Goal: Task Accomplishment & Management: Manage account settings

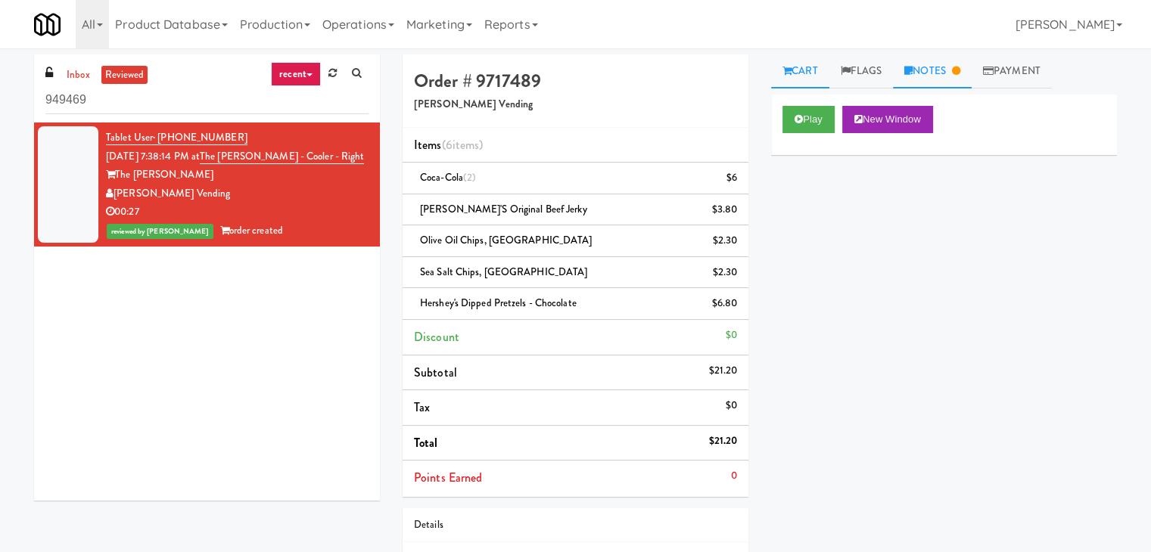
click at [930, 82] on link "Notes" at bounding box center [932, 71] width 79 height 34
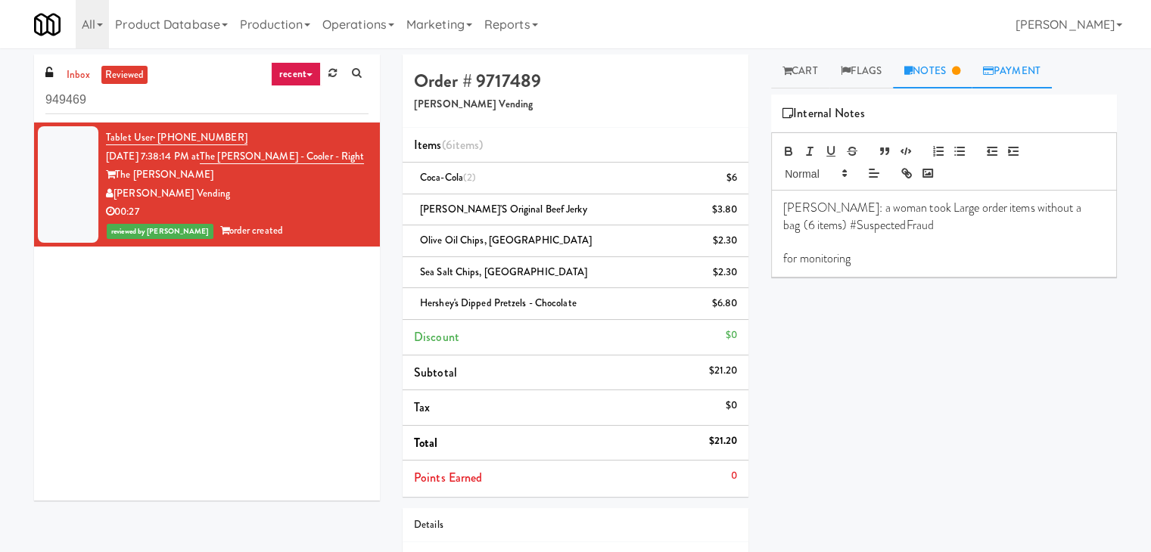
click at [1028, 76] on link "Payment" at bounding box center [1012, 71] width 80 height 34
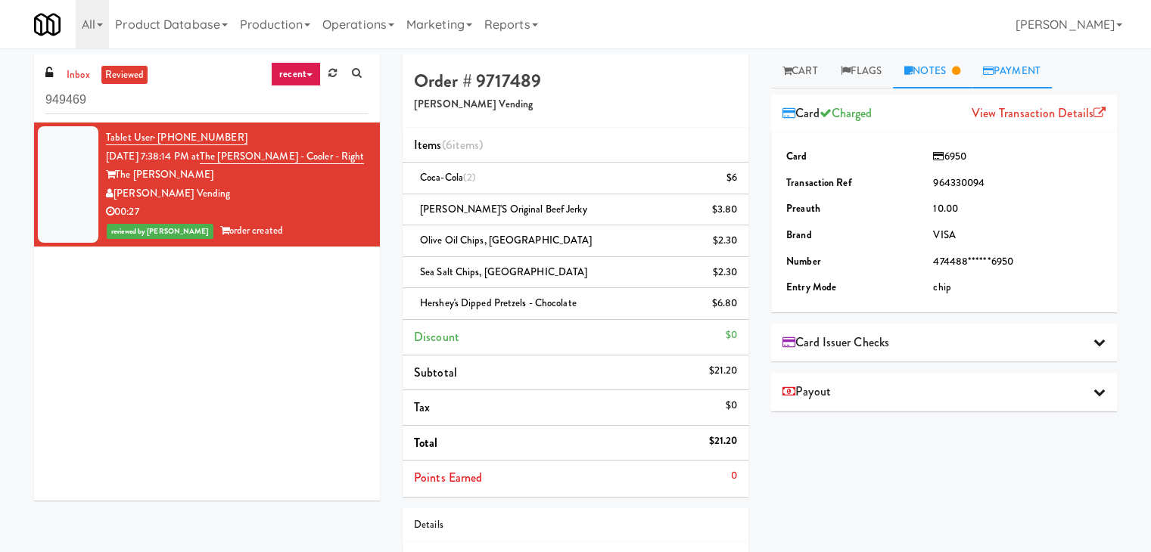
click at [900, 70] on link "Notes" at bounding box center [932, 71] width 79 height 34
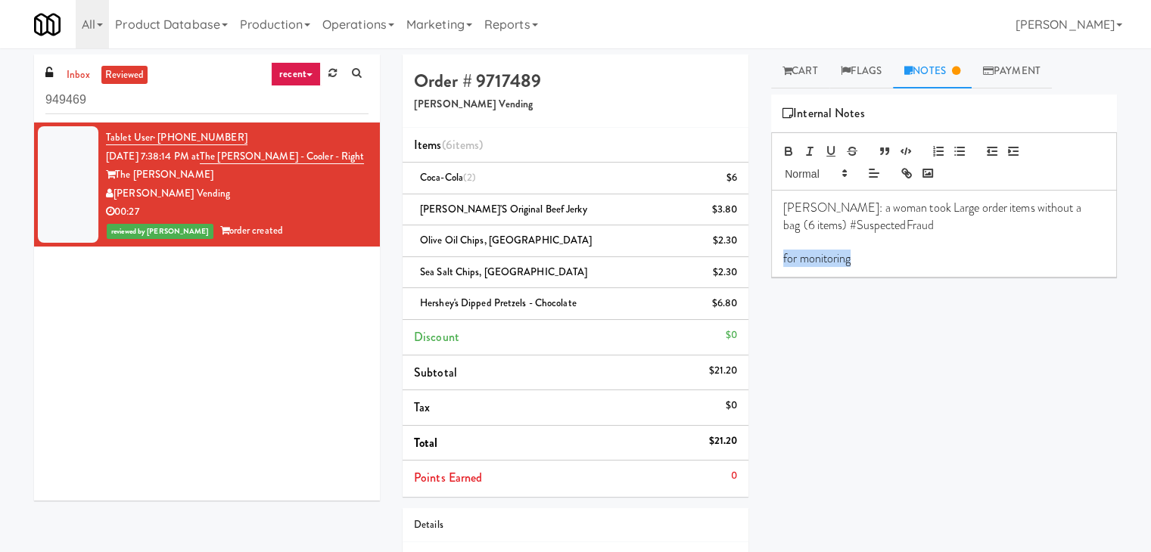
drag, startPoint x: 890, startPoint y: 261, endPoint x: 755, endPoint y: 257, distance: 134.7
click at [755, 257] on div "Order # 9717489 Viola Vending Items (6 items ) Coca-Cola (2) $6 Jack Link's Ori…" at bounding box center [759, 352] width 737 height 597
click at [1028, 244] on p at bounding box center [944, 242] width 322 height 17
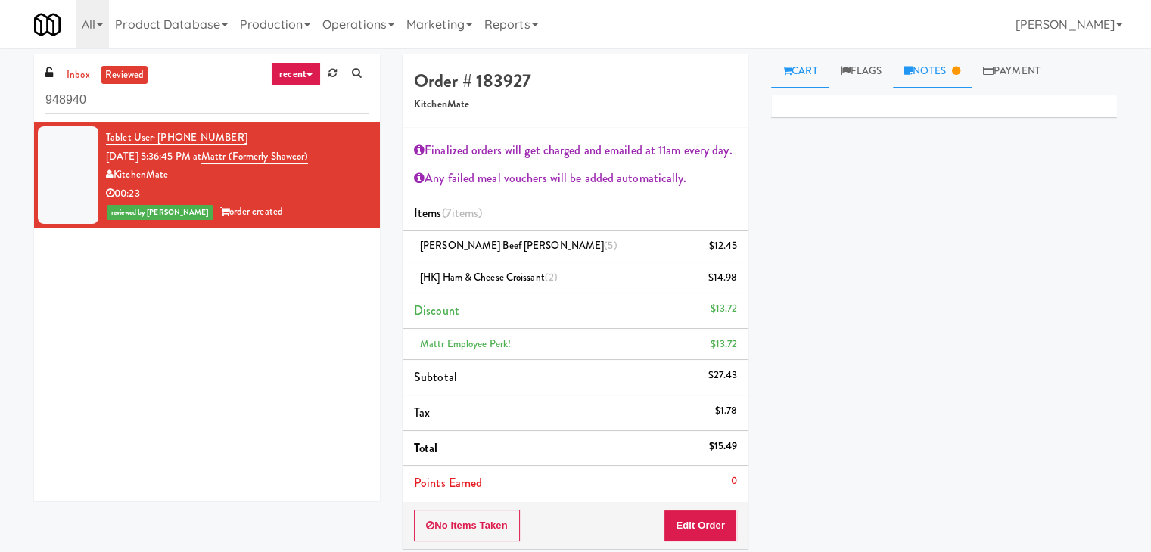
click at [928, 74] on link "Notes" at bounding box center [932, 71] width 79 height 34
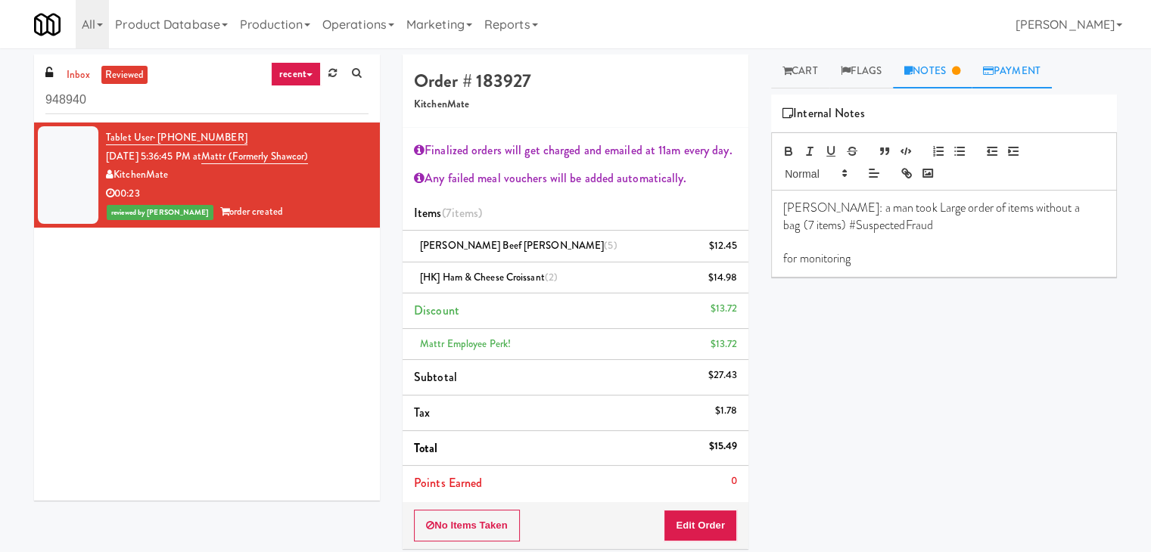
click at [1022, 70] on link "Payment" at bounding box center [1012, 71] width 80 height 34
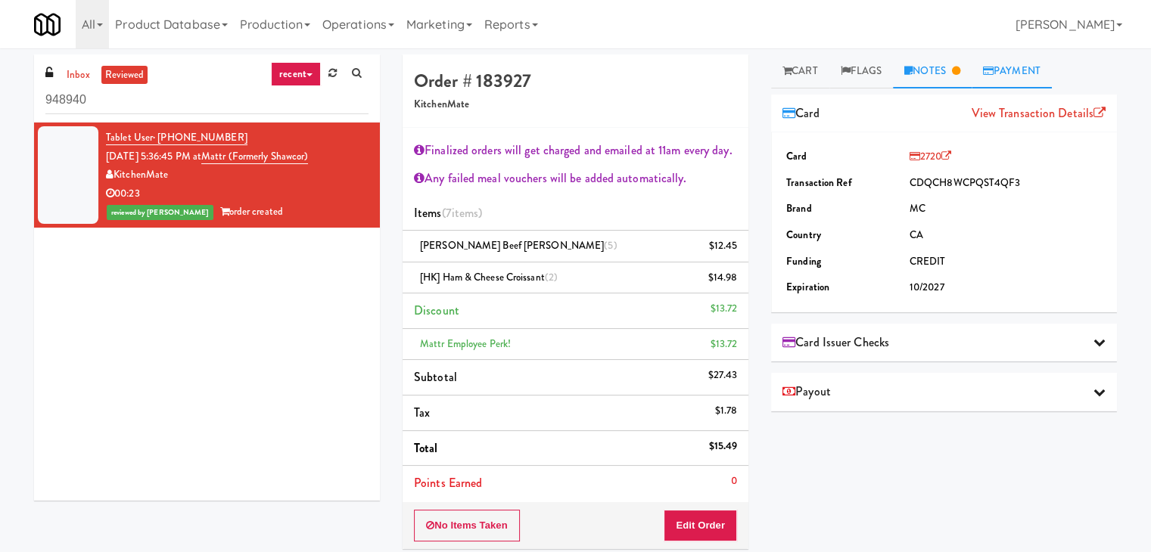
click at [930, 64] on link "Notes" at bounding box center [932, 71] width 79 height 34
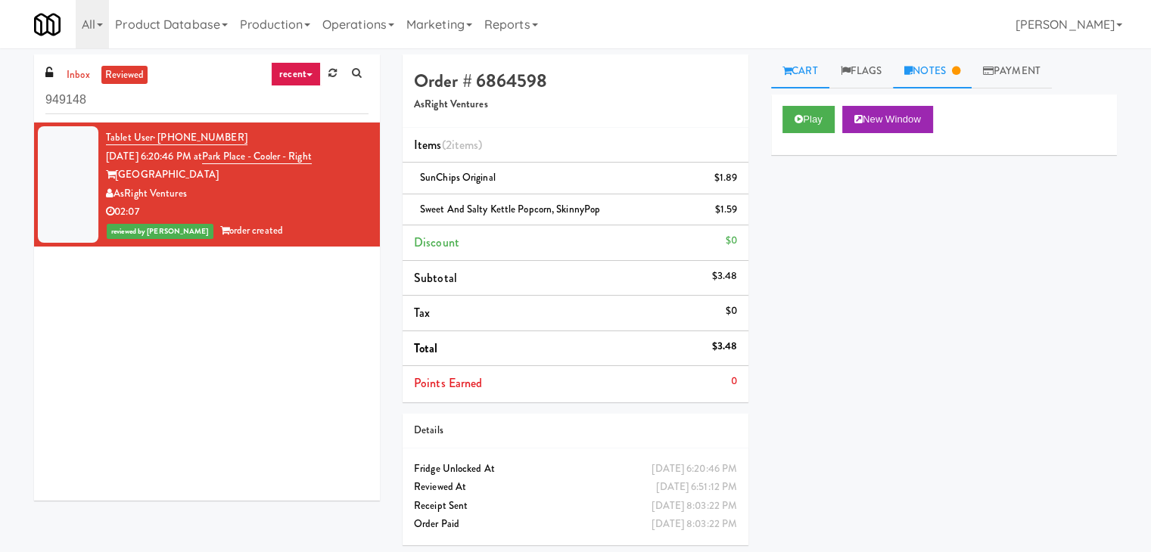
click at [937, 78] on link "Notes" at bounding box center [932, 71] width 79 height 34
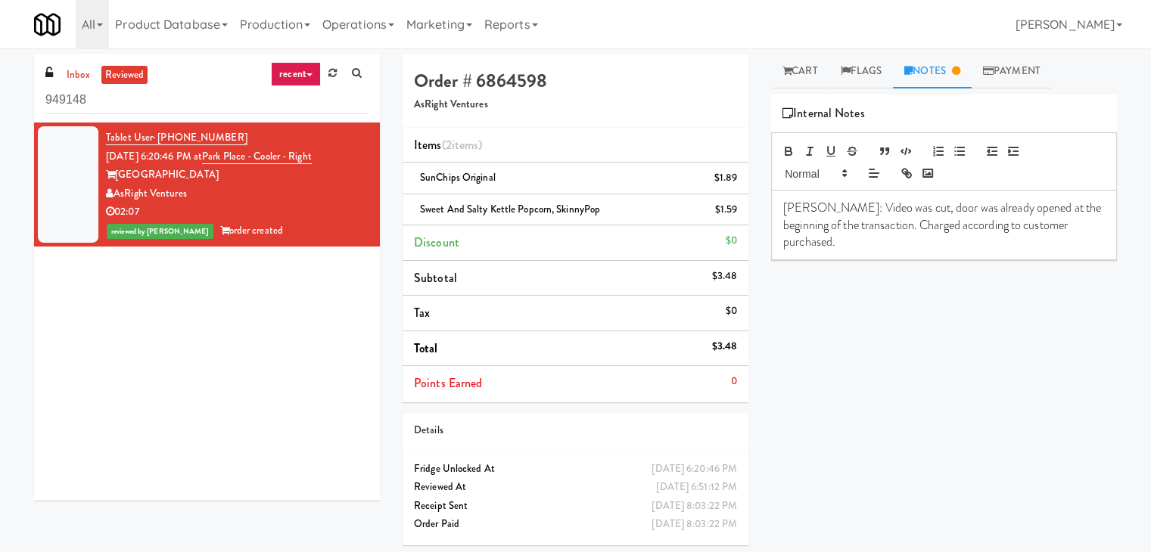
click at [1074, 231] on p "Lyn: Video was cut, door was already opened at the beginning of the transaction…" at bounding box center [944, 225] width 322 height 51
click at [905, 228] on p "Lyn: Video was cut, door was already opened at the beginning of the transaction…" at bounding box center [944, 225] width 322 height 51
click at [844, 72] on icon at bounding box center [846, 71] width 10 height 10
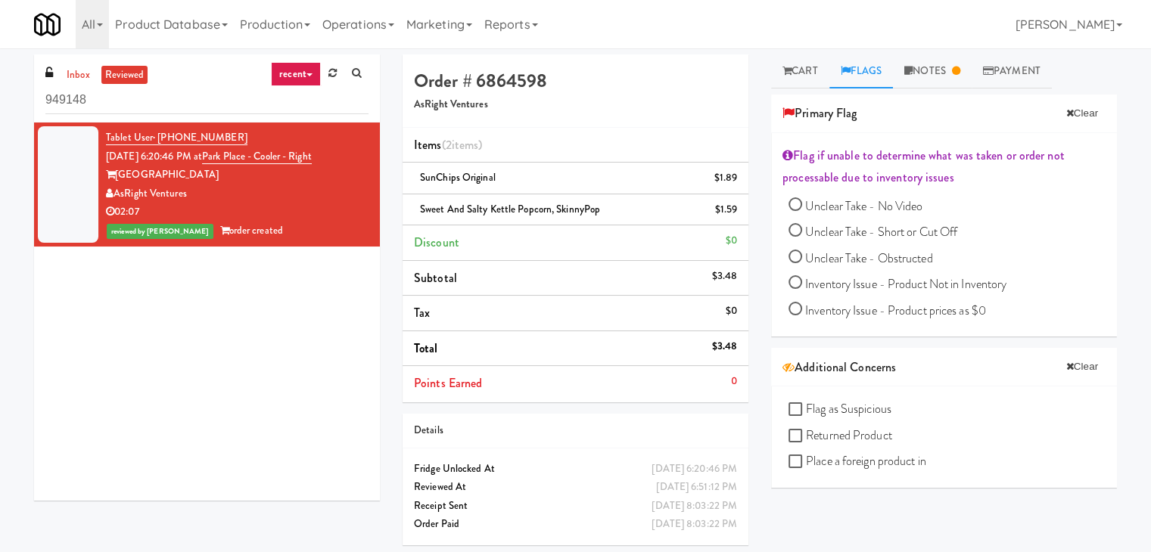
click at [795, 229] on input "Unclear Take - Short or Cut Off" at bounding box center [795, 232] width 14 height 14
radio input "true"
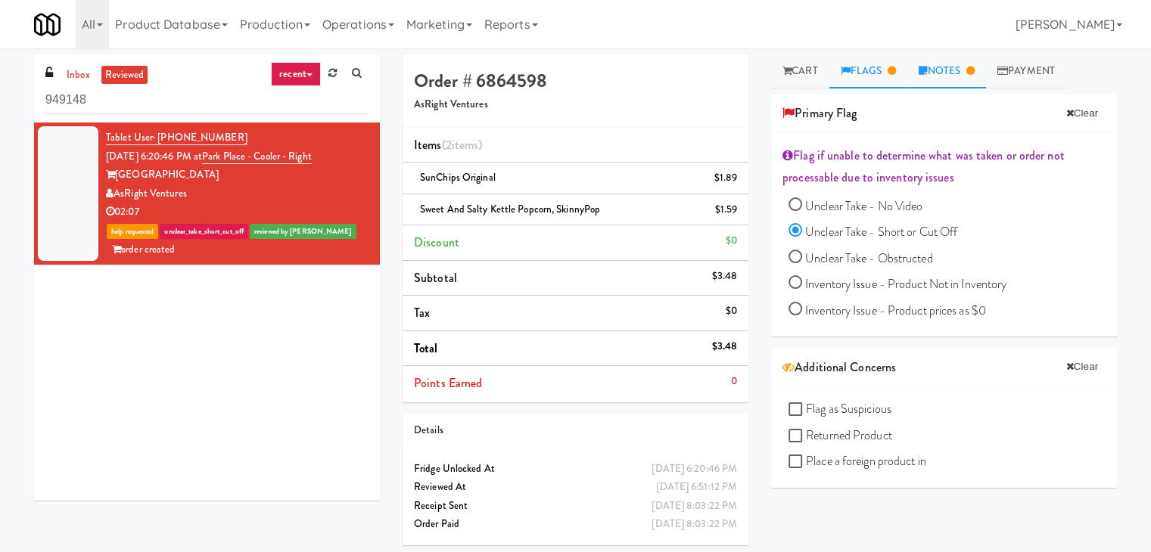
click at [945, 75] on link "Notes" at bounding box center [946, 71] width 79 height 34
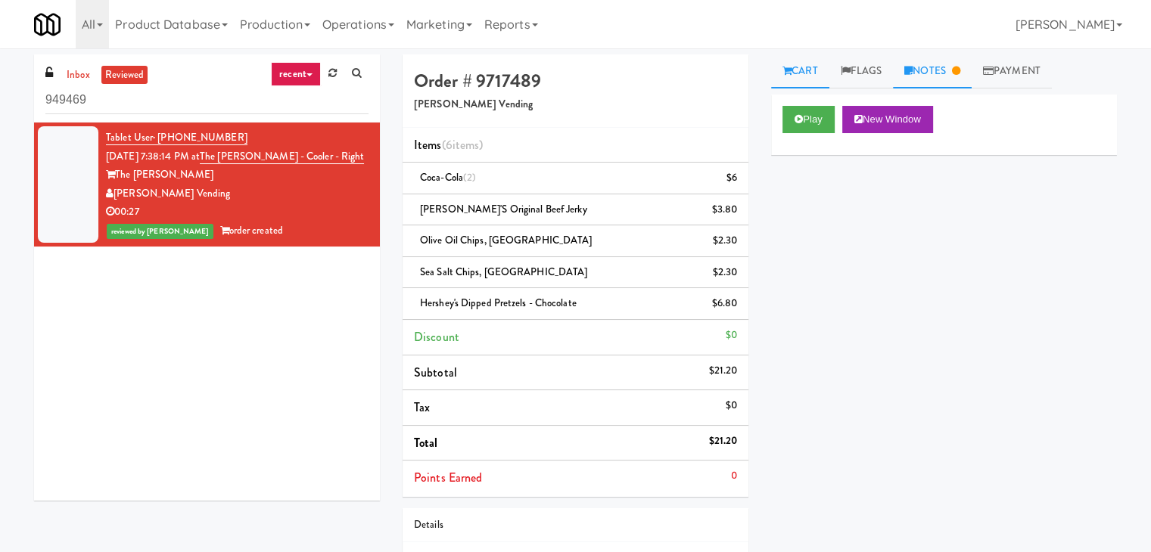
click at [926, 73] on link "Notes" at bounding box center [932, 71] width 79 height 34
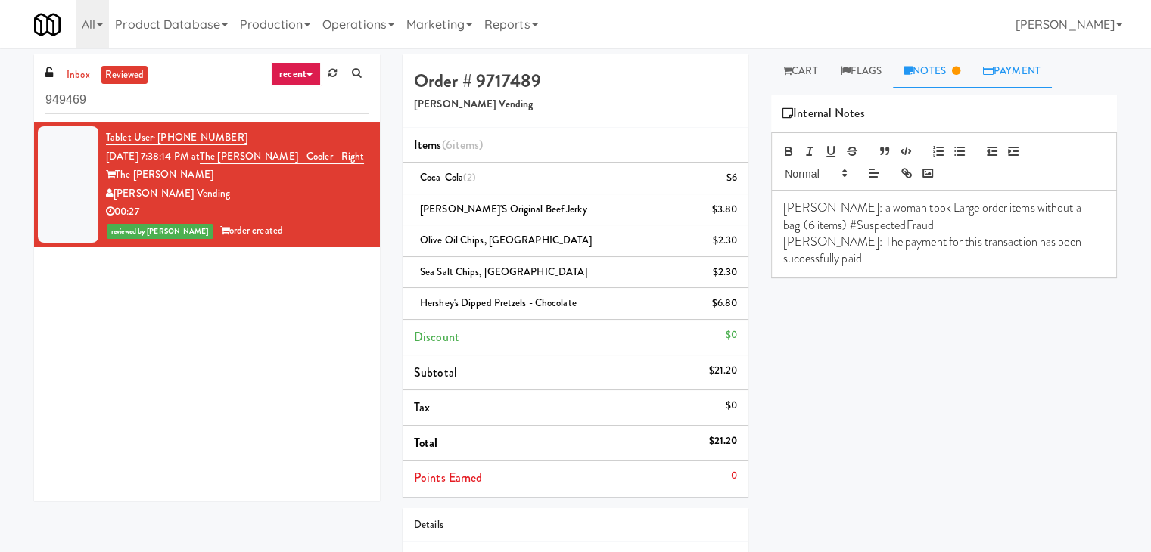
click at [1007, 70] on link "Payment" at bounding box center [1012, 71] width 80 height 34
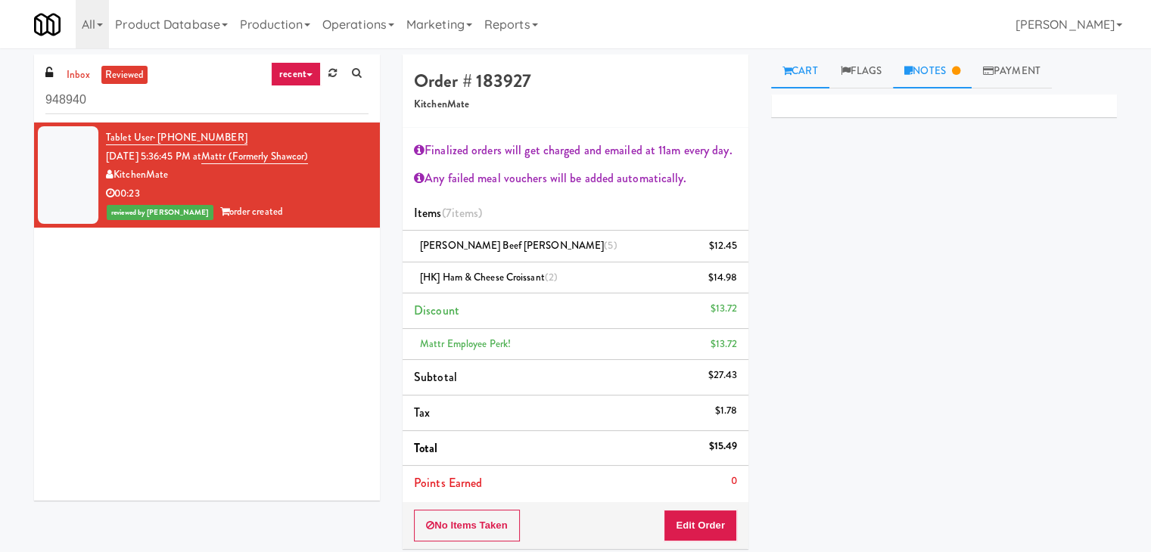
click at [937, 76] on link "Notes" at bounding box center [932, 71] width 79 height 34
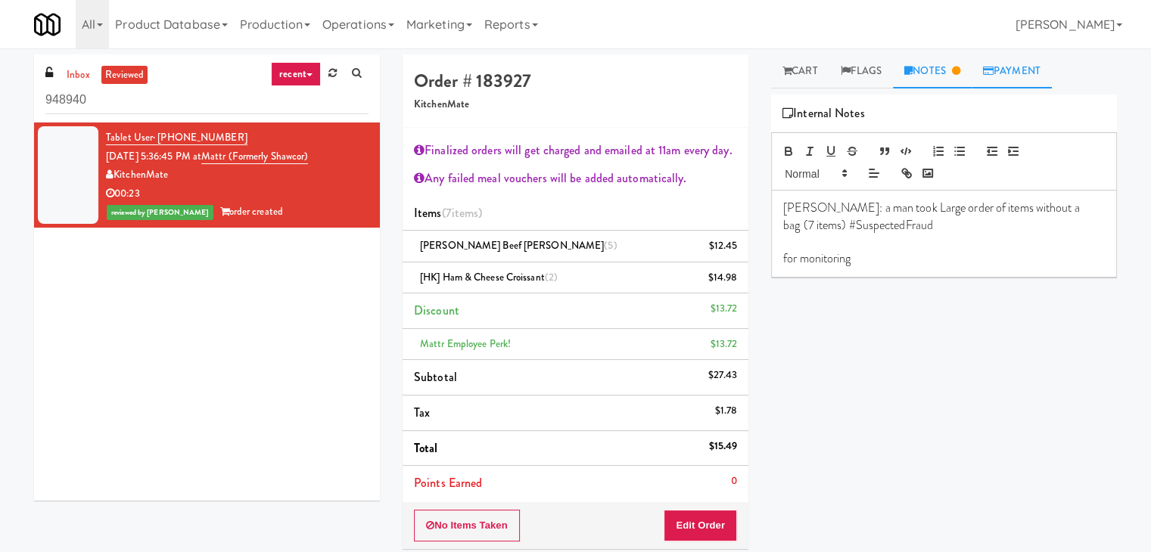
click at [1008, 75] on link "Payment" at bounding box center [1012, 71] width 80 height 34
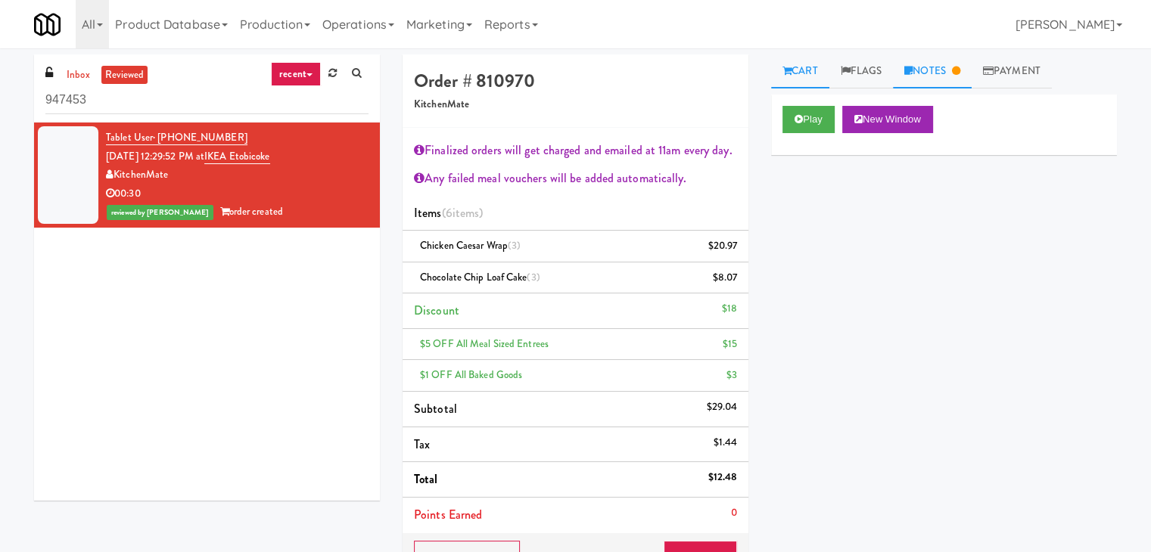
click at [950, 70] on link "Notes" at bounding box center [932, 71] width 79 height 34
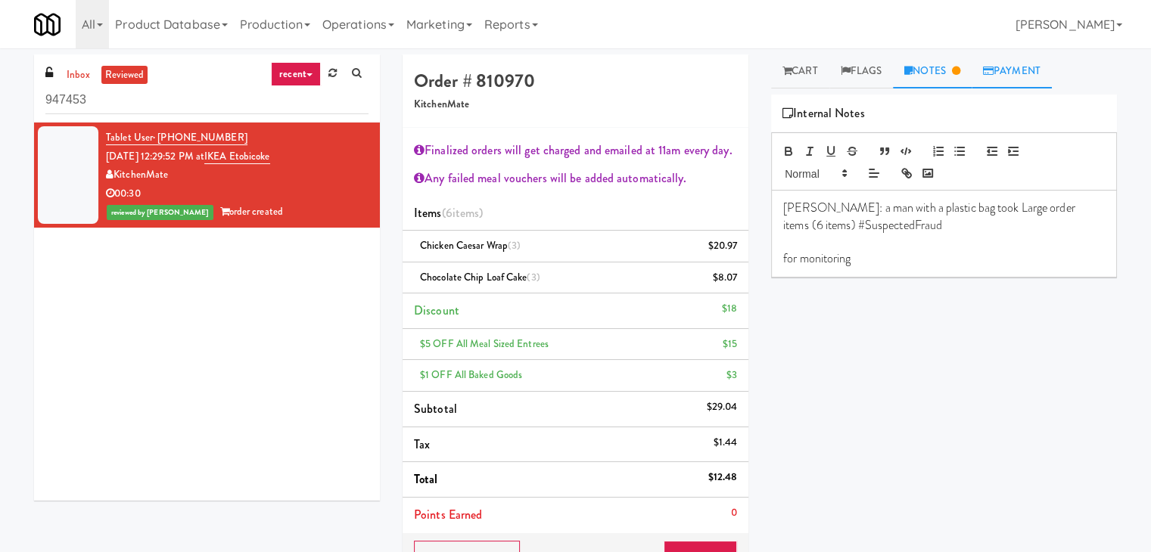
click at [1008, 70] on link "Payment" at bounding box center [1012, 71] width 80 height 34
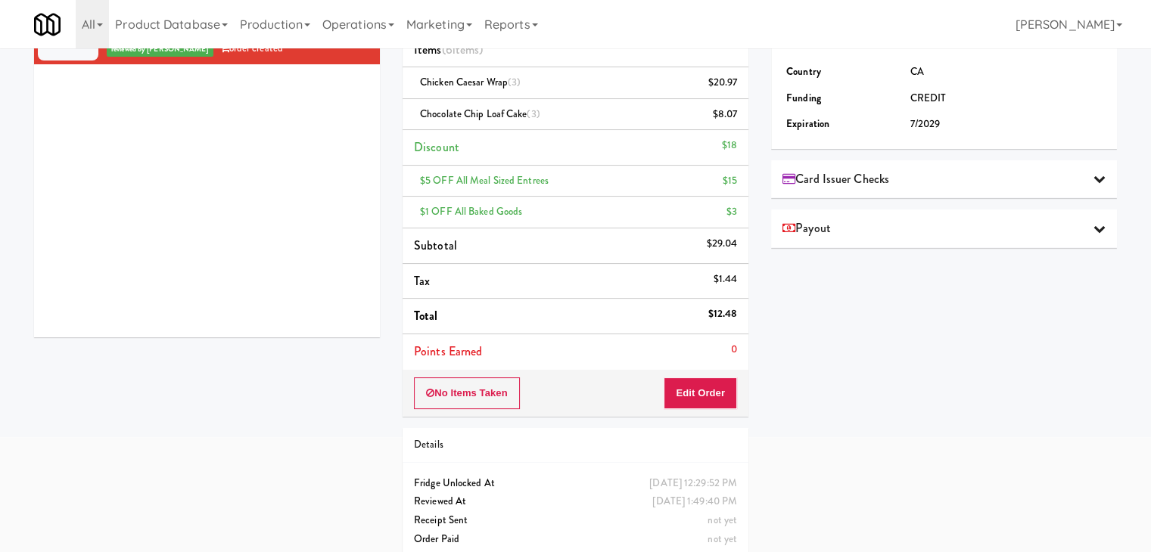
scroll to position [181, 0]
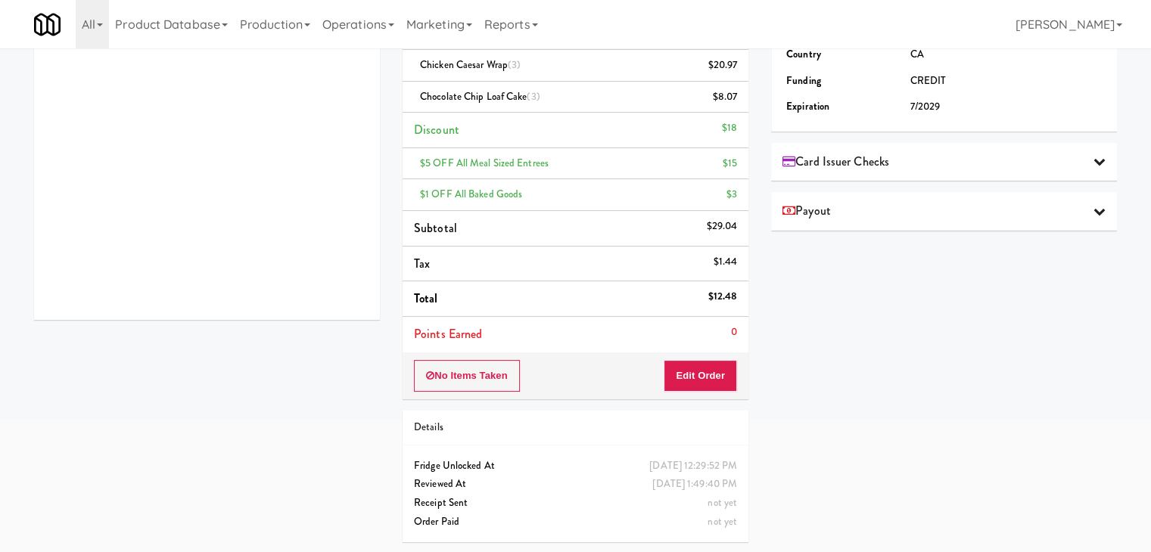
click at [1074, 160] on div "Card Issuer Checks" at bounding box center [943, 162] width 323 height 23
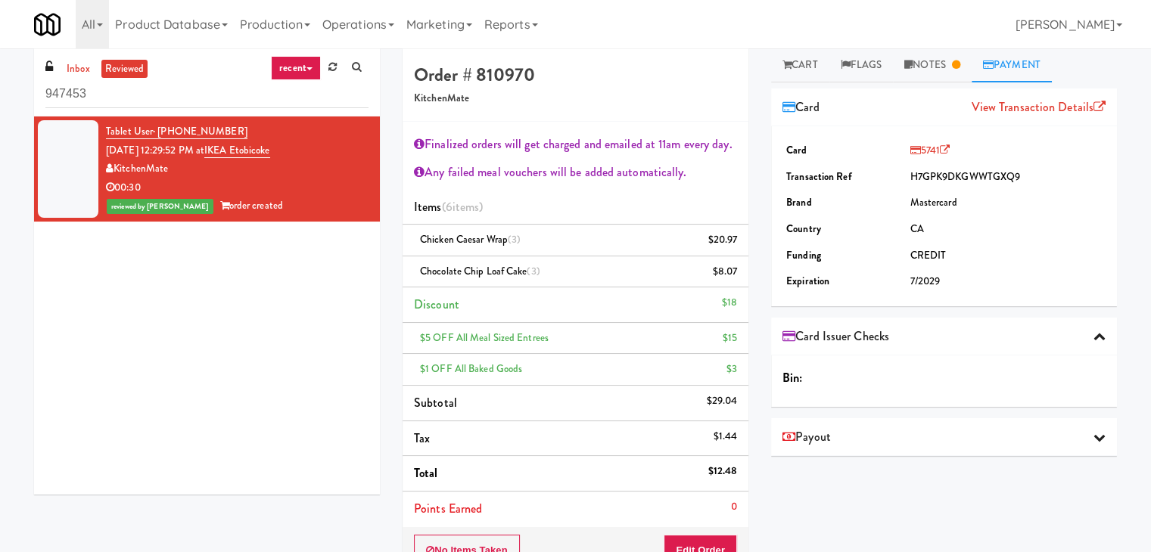
scroll to position [0, 0]
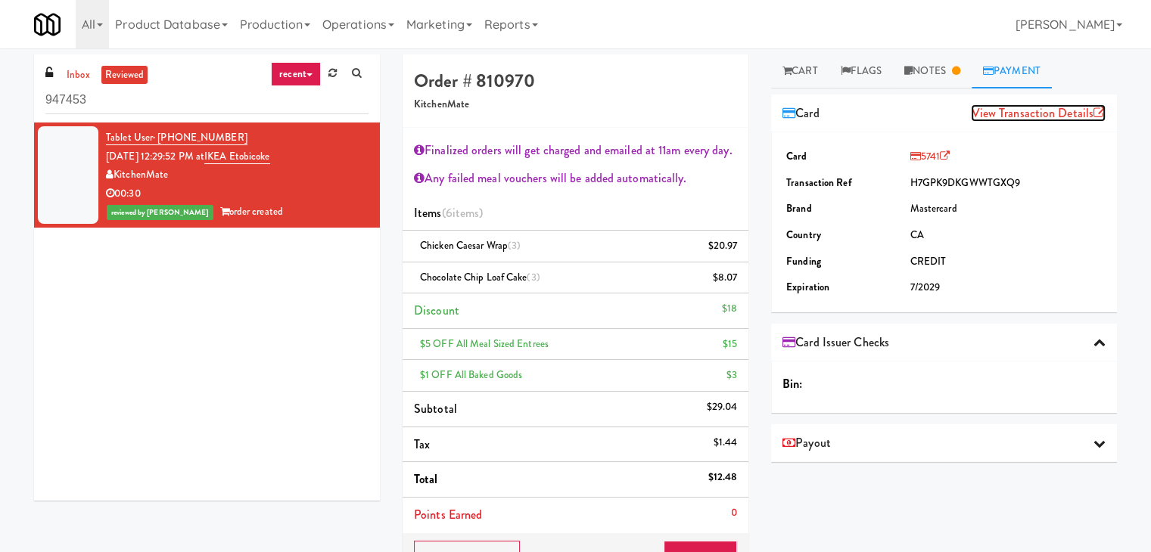
click at [1037, 113] on link "View Transaction Details" at bounding box center [1038, 112] width 135 height 17
click at [941, 74] on link "Notes" at bounding box center [932, 71] width 79 height 34
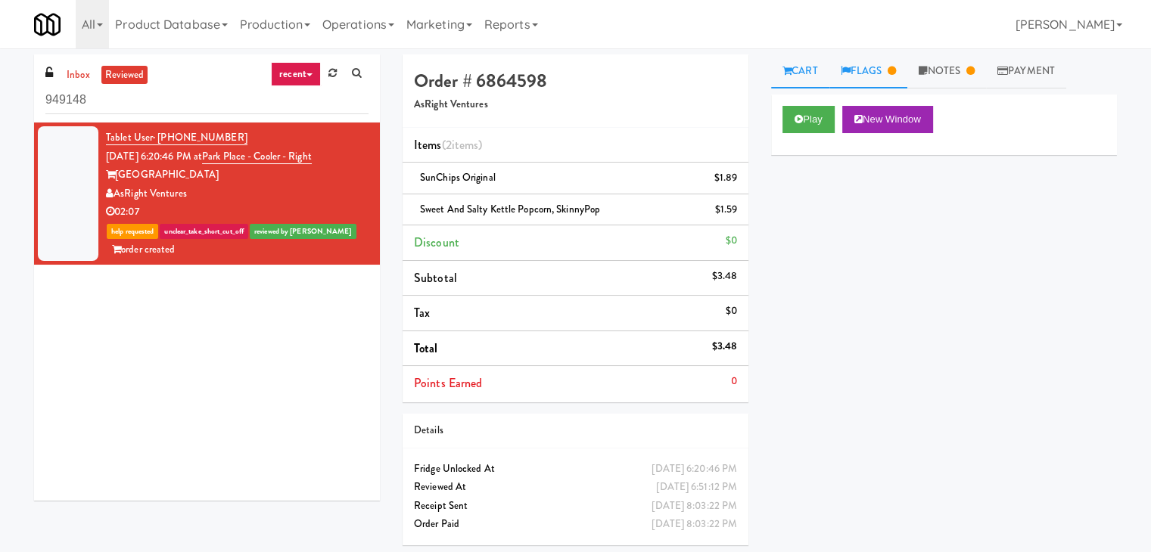
click at [874, 74] on link "Flags" at bounding box center [868, 71] width 79 height 34
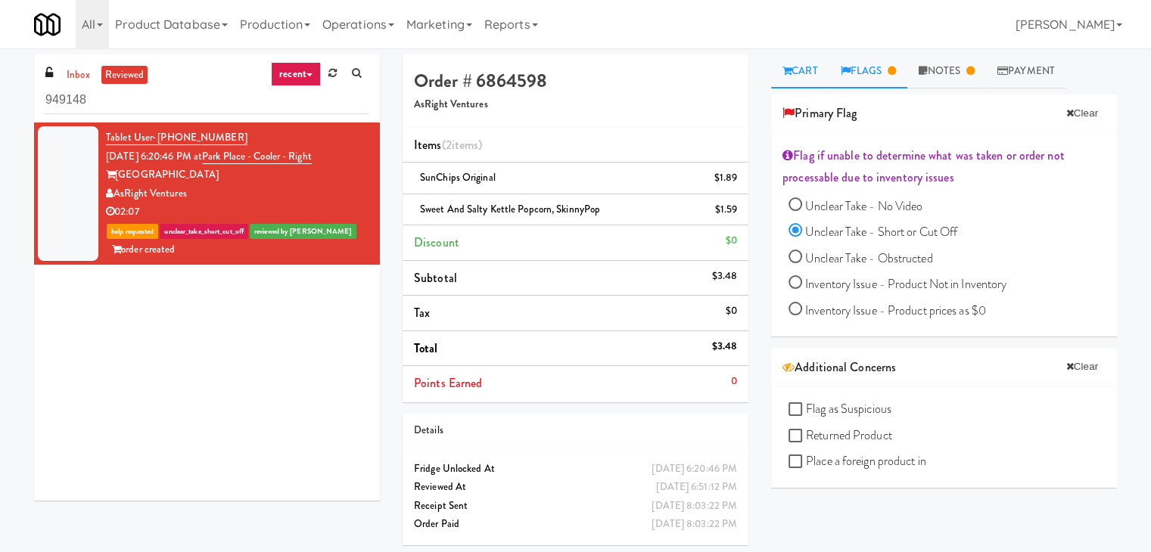
click at [790, 67] on icon at bounding box center [786, 71] width 9 height 10
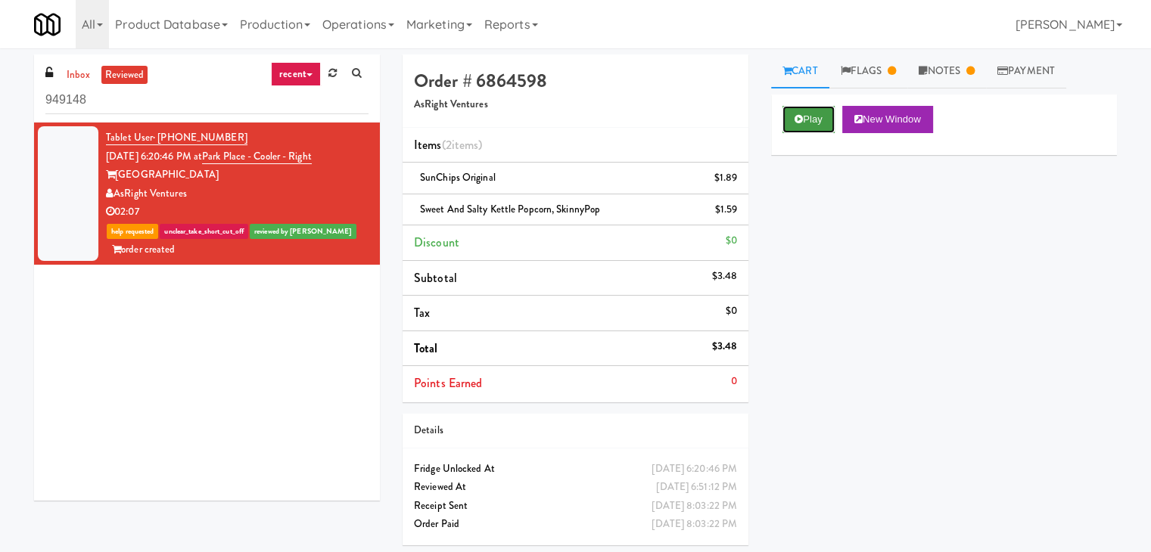
click at [804, 116] on button "Play" at bounding box center [808, 119] width 52 height 27
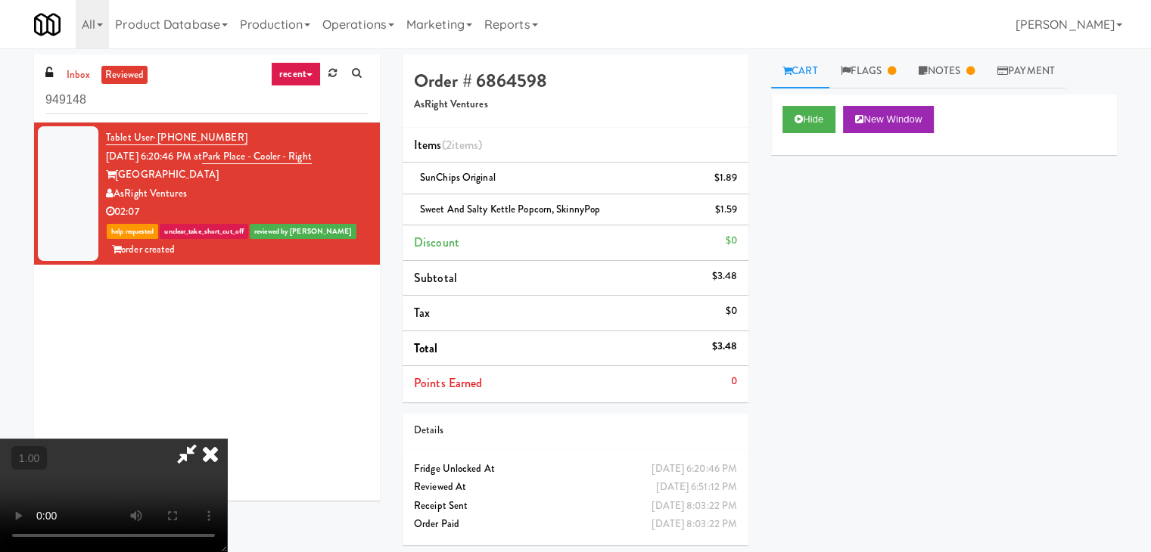
click at [227, 439] on icon at bounding box center [210, 454] width 33 height 30
